Goal: Task Accomplishment & Management: Use online tool/utility

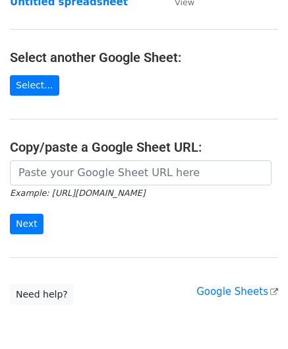
scroll to position [132, 0]
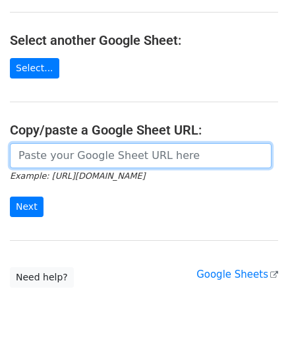
click at [55, 155] on input "url" at bounding box center [141, 155] width 262 height 25
paste input "https://docs.google.com/spreadsheets/d/1hZTg7C2rU7xUE7LVQhrb-Hu-7y3ejNbM4ITQng3…"
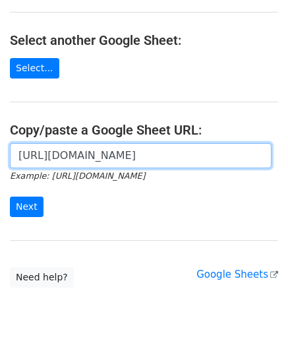
scroll to position [0, 286]
type input "https://docs.google.com/spreadsheets/d/1hZTg7C2rU7xUE7LVQhrb-Hu-7y3ejNbM4ITQng3…"
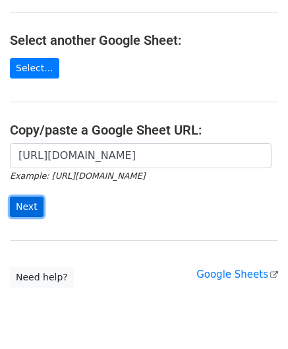
click at [22, 204] on input "Next" at bounding box center [27, 206] width 34 height 20
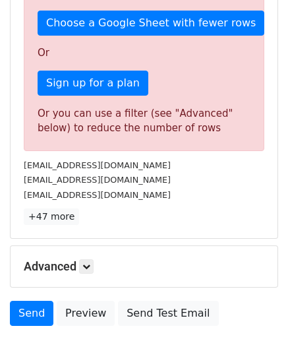
scroll to position [445, 0]
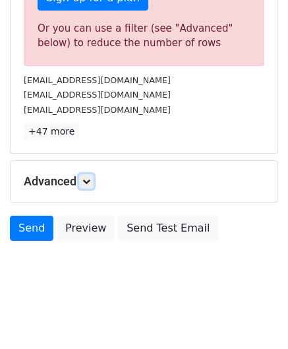
drag, startPoint x: 91, startPoint y: 173, endPoint x: 105, endPoint y: 181, distance: 16.2
click at [92, 174] on link at bounding box center [86, 181] width 14 height 14
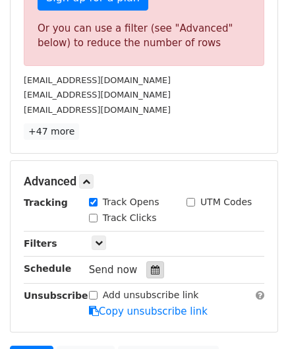
click at [152, 267] on icon at bounding box center [155, 269] width 9 height 9
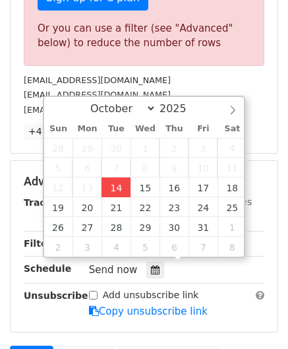
type input "[DATE] 12:00"
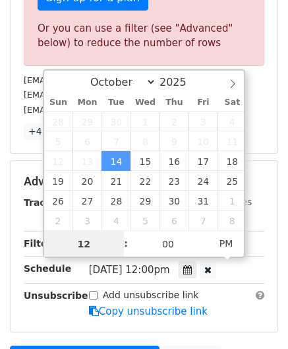
paste input "4"
type input "4"
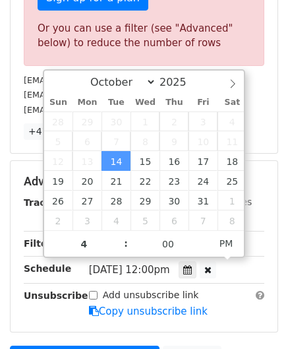
type input "[DATE] 16:00"
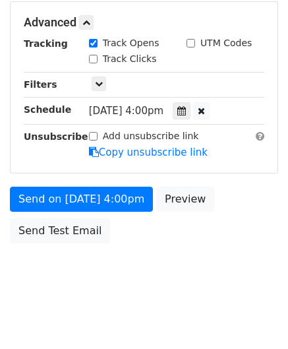
scroll to position [604, 0]
